Goal: Find specific page/section: Find specific page/section

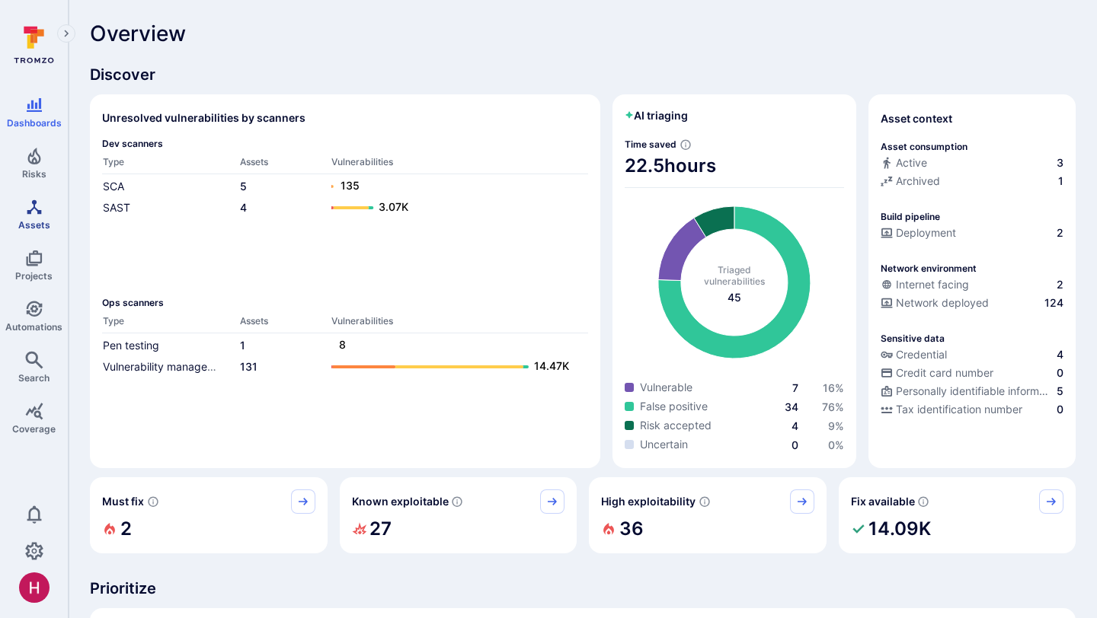
click at [25, 212] on icon "Assets" at bounding box center [34, 207] width 18 height 18
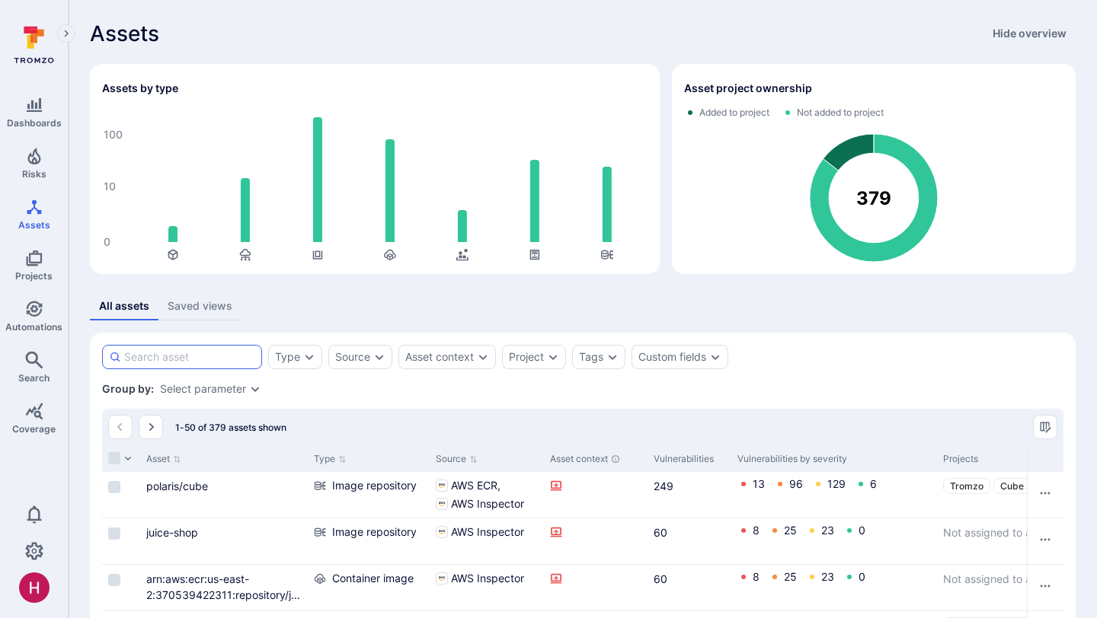
click at [186, 357] on input at bounding box center [189, 357] width 131 height 15
type input "stereo"
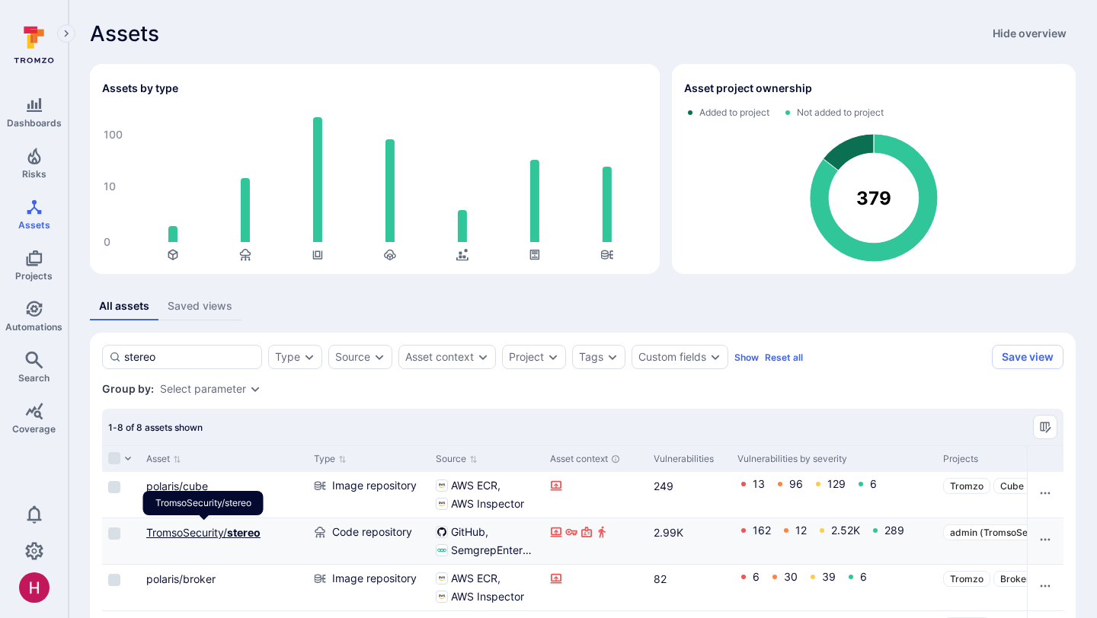
click at [224, 534] on link "TromsoSecurity/ stereo" at bounding box center [203, 532] width 114 height 13
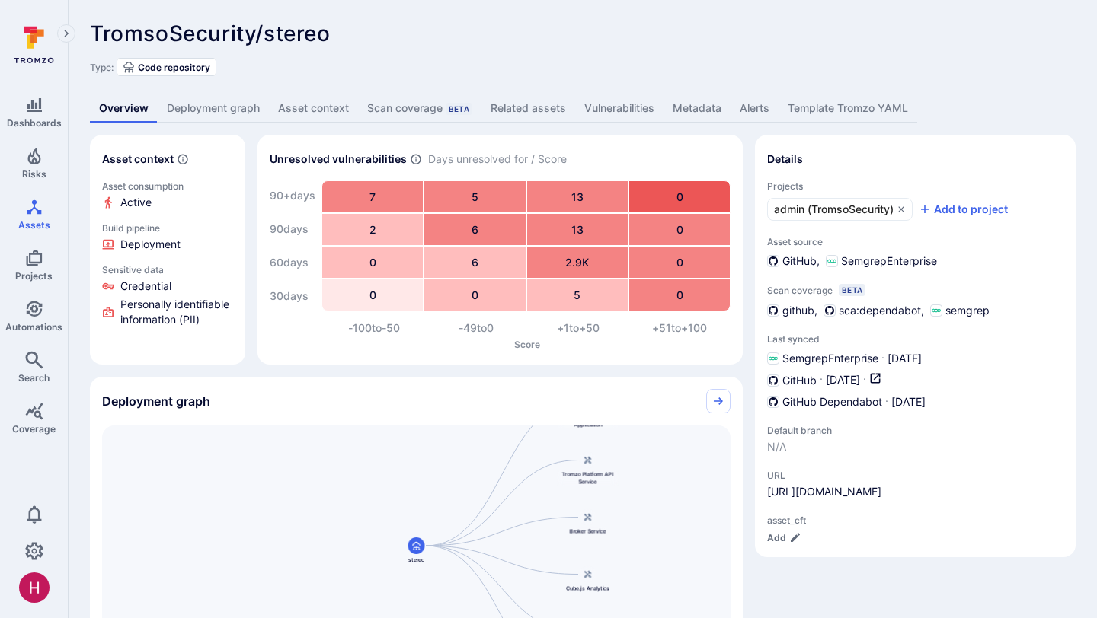
click at [225, 108] on link "Deployment graph" at bounding box center [213, 108] width 111 height 28
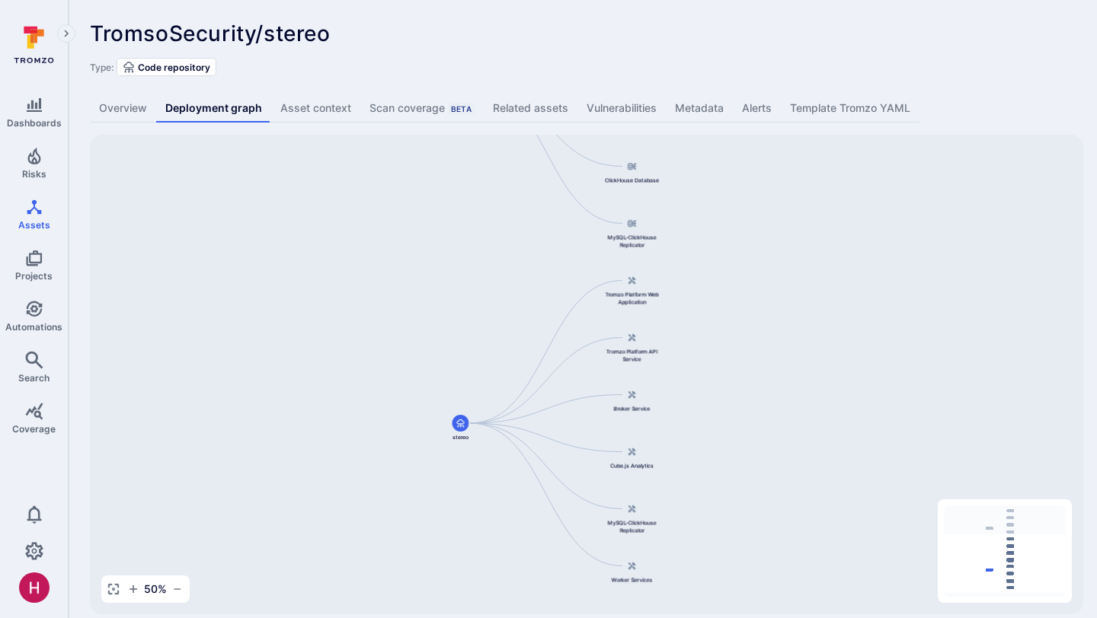
drag, startPoint x: 501, startPoint y: 365, endPoint x: 457, endPoint y: 238, distance: 134.6
click at [458, 238] on div "Cube.js Analytics Container Registry Broker Service Broker Client Development S…" at bounding box center [586, 375] width 993 height 480
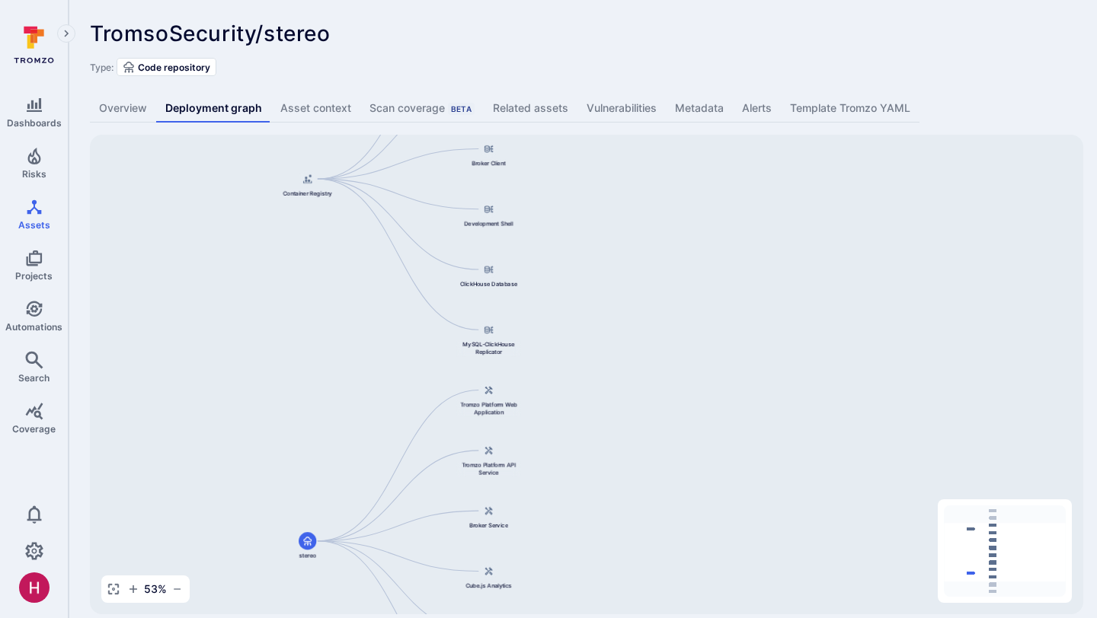
drag, startPoint x: 778, startPoint y: 431, endPoint x: 644, endPoint y: 550, distance: 179.1
click at [644, 550] on div "Cube.js Analytics Container Registry Broker Service Broker Client Development S…" at bounding box center [586, 375] width 993 height 480
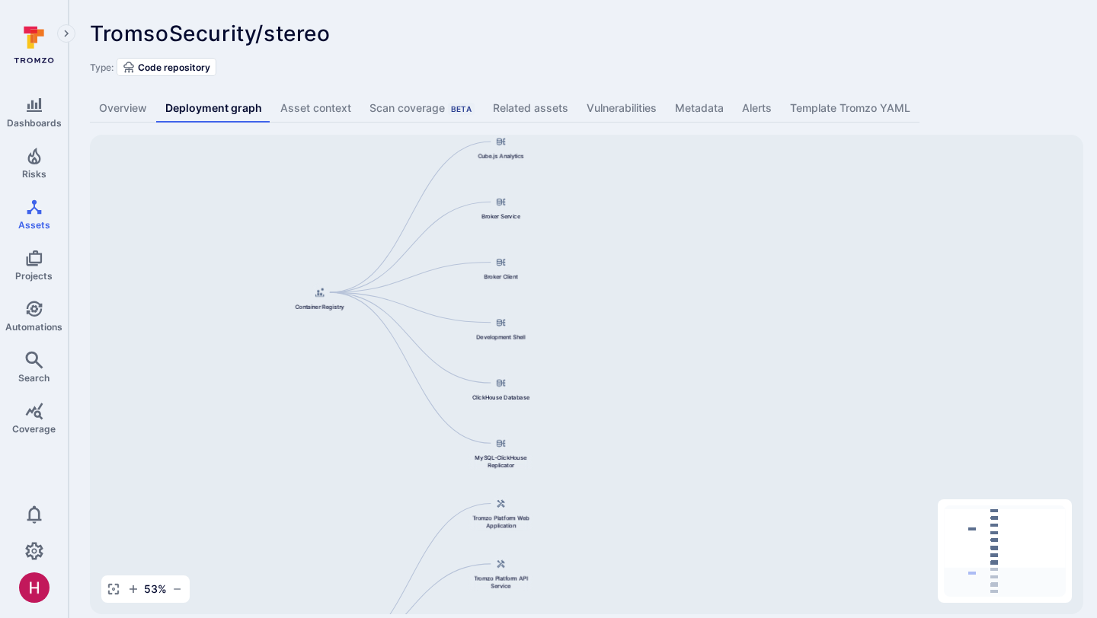
drag, startPoint x: 643, startPoint y: 324, endPoint x: 660, endPoint y: 449, distance: 126.8
click at [660, 449] on div "Cube.js Analytics Container Registry Broker Service Broker Client Development S…" at bounding box center [586, 375] width 993 height 480
